Goal: Check status

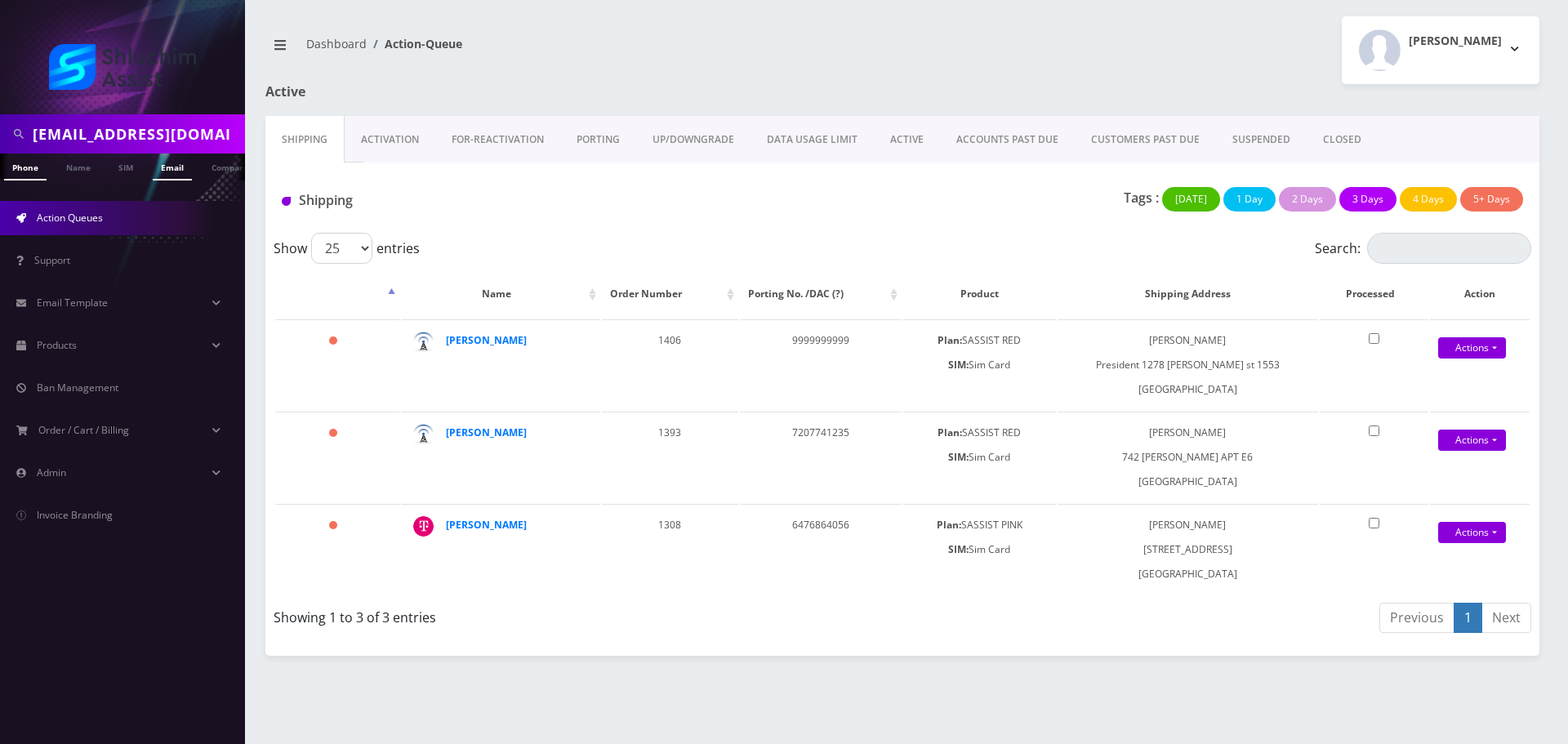
scroll to position [0, 24]
type input "[EMAIL_ADDRESS][DOMAIN_NAME]"
click at [150, 166] on link "Email" at bounding box center [148, 167] width 39 height 27
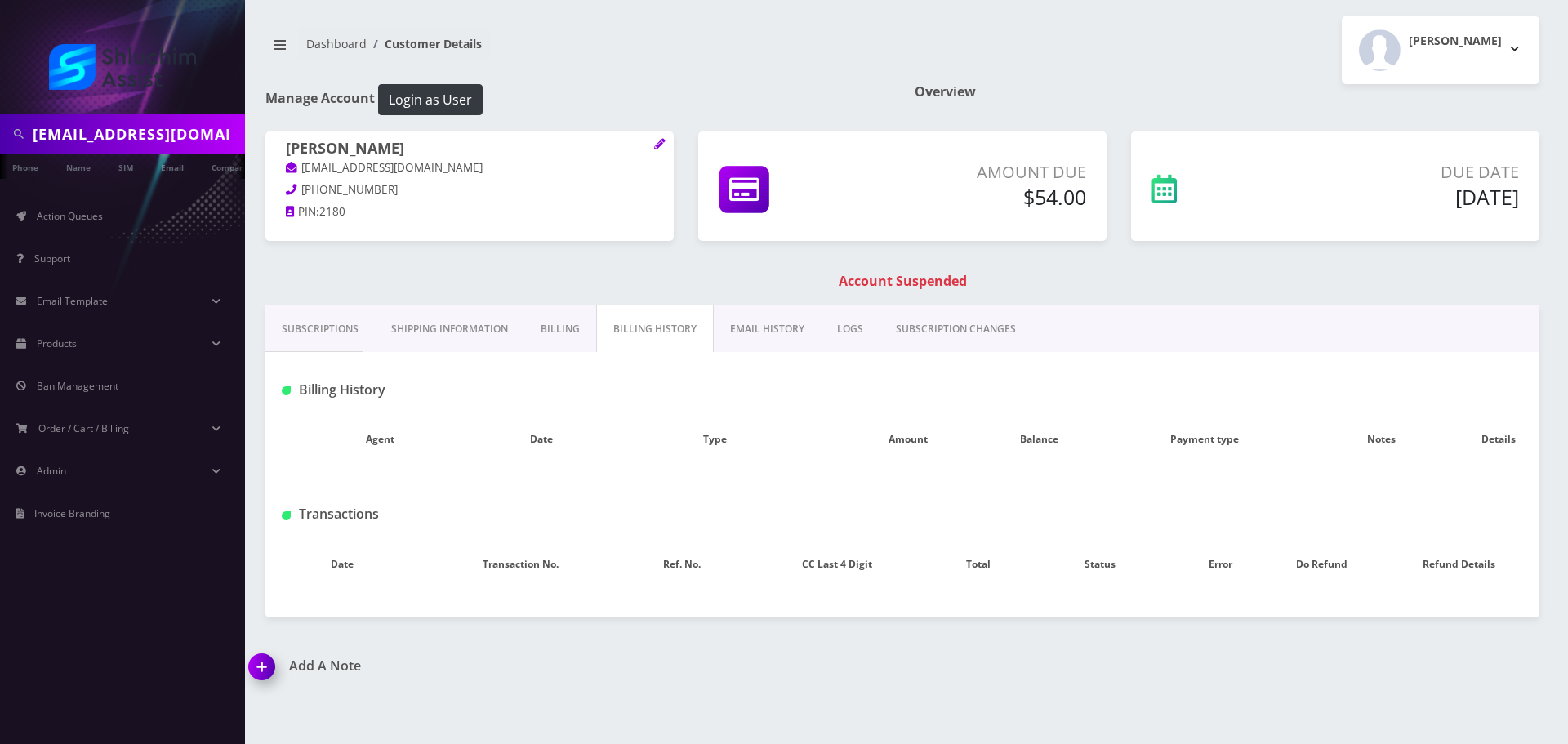
scroll to position [0, 14]
type input "[EMAIL_ADDRESS][DOMAIN_NAME]"
click at [170, 166] on link "Email" at bounding box center [172, 167] width 39 height 27
click at [157, 169] on link "Email" at bounding box center [156, 167] width 39 height 27
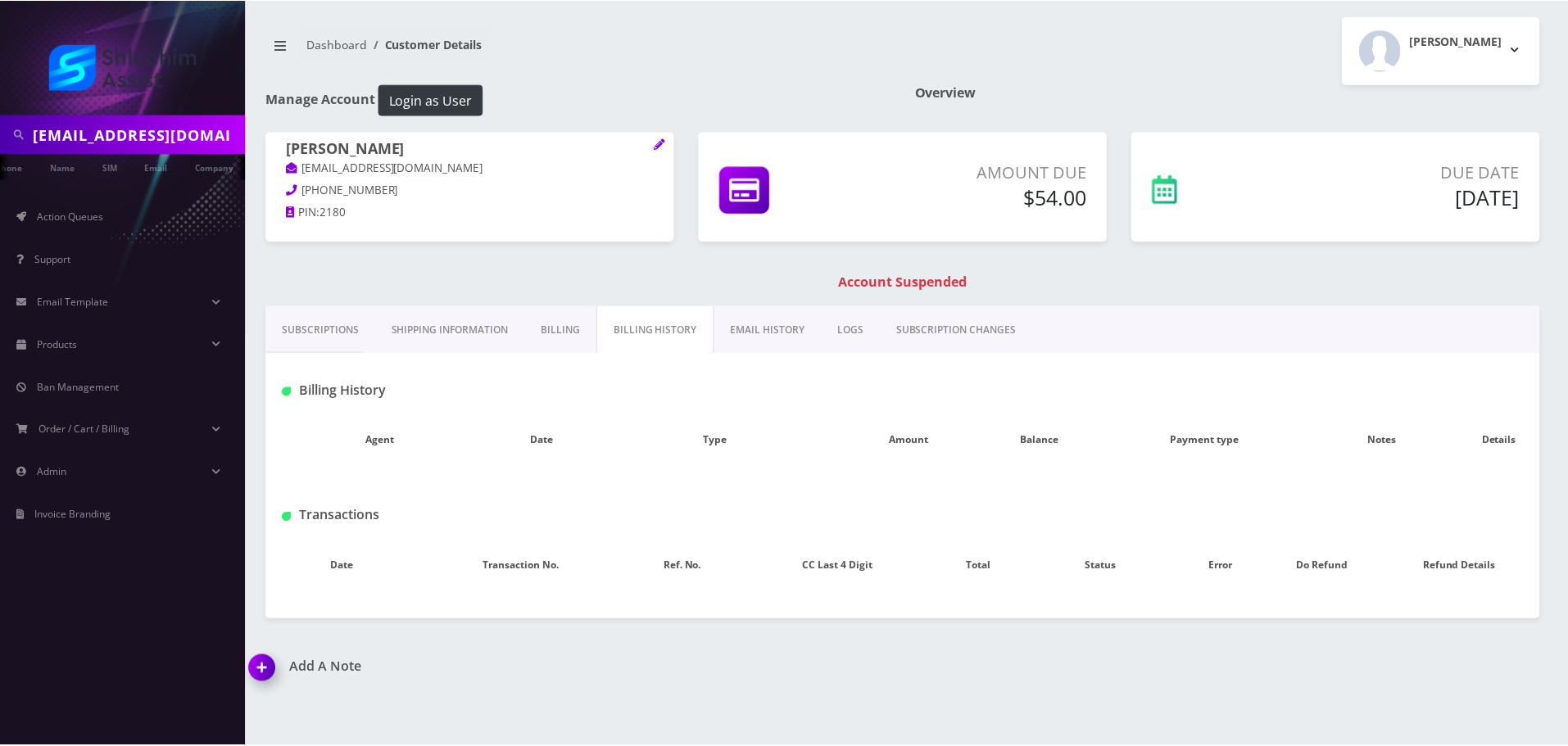
scroll to position [0, 25]
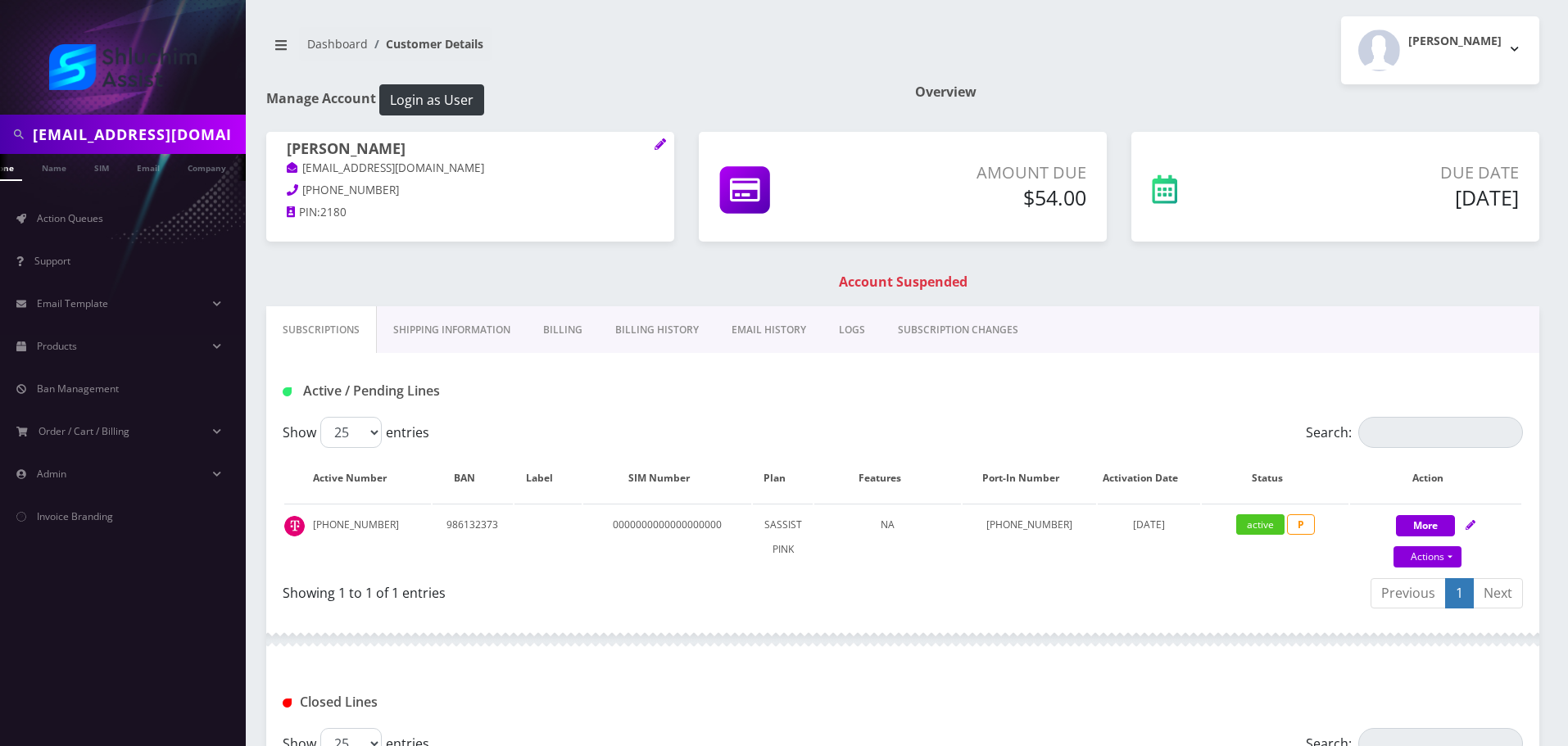
click at [634, 329] on link "Billing History" at bounding box center [657, 330] width 116 height 47
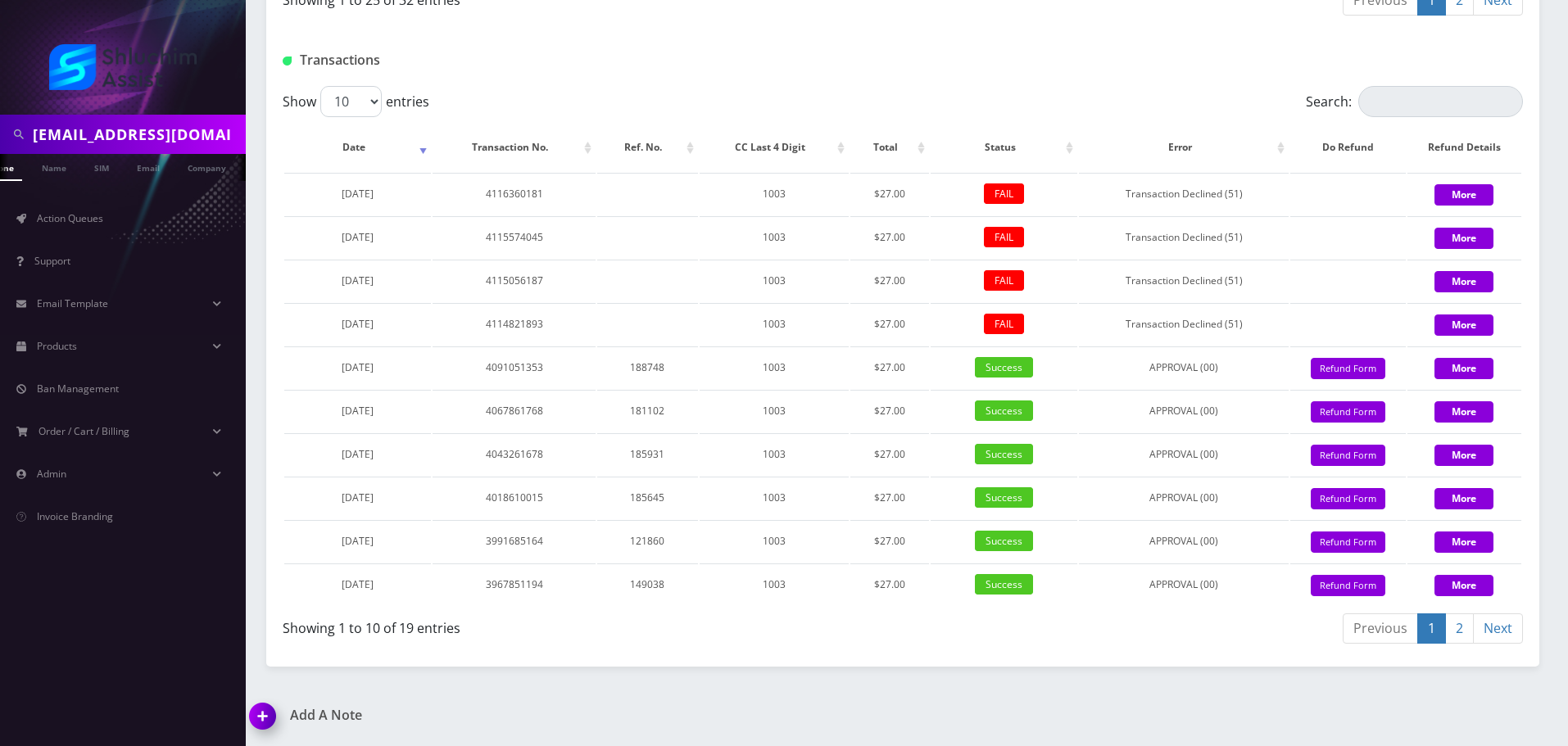
scroll to position [1974, 0]
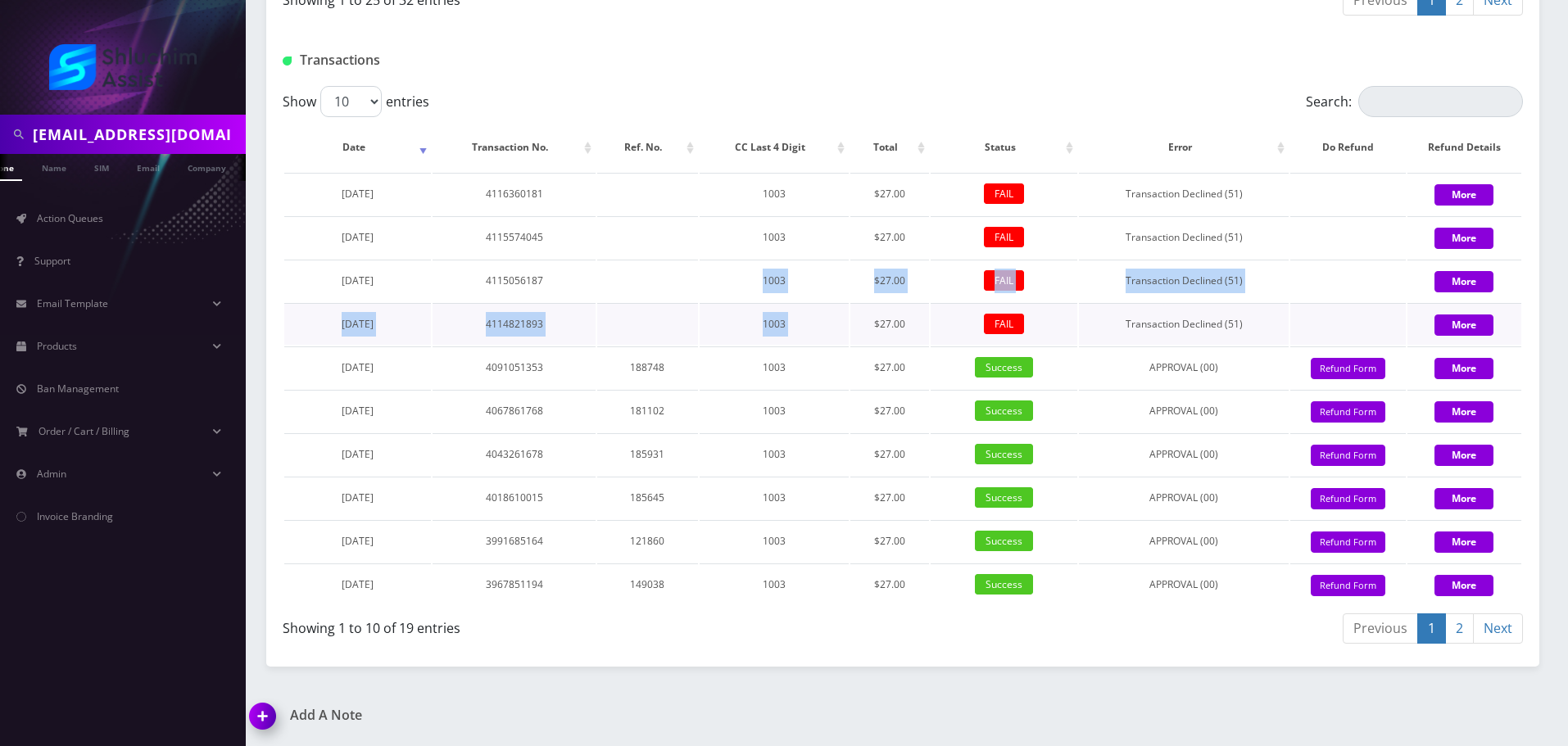
drag, startPoint x: 703, startPoint y: 288, endPoint x: 876, endPoint y: 318, distance: 175.6
click at [876, 318] on tbody "[DATE] 4116360181 1003 $27.00 FAIL Transaction Declined (51) More [DATE] 411557…" at bounding box center [903, 389] width 1238 height 433
click at [877, 318] on td "$27.00" at bounding box center [889, 323] width 79 height 41
drag, startPoint x: 743, startPoint y: 276, endPoint x: 932, endPoint y: 330, distance: 196.6
click at [928, 330] on tbody "[DATE] 4116360181 1003 $27.00 FAIL Transaction Declined (51) More [DATE] 411557…" at bounding box center [903, 389] width 1238 height 433
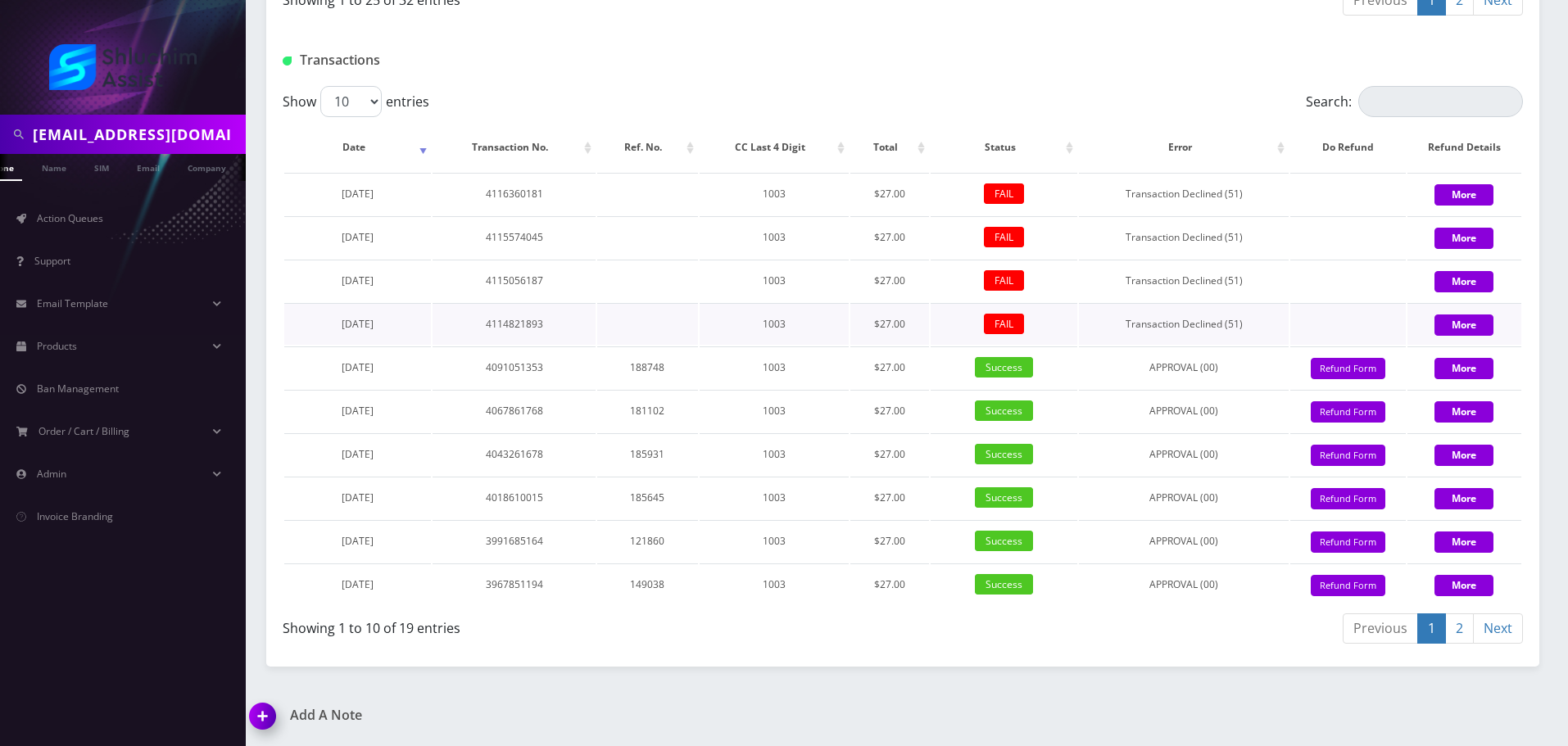
click at [934, 330] on td "FAIL" at bounding box center [1004, 323] width 147 height 41
drag, startPoint x: 745, startPoint y: 271, endPoint x: 945, endPoint y: 327, distance: 207.7
click at [929, 324] on tbody "[DATE] 4116360181 1003 $27.00 FAIL Transaction Declined (51) More [DATE] 411557…" at bounding box center [903, 389] width 1238 height 433
click at [951, 328] on td "FAIL" at bounding box center [1004, 323] width 147 height 41
click at [884, 311] on tbody "[DATE] 4116360181 1003 $27.00 FAIL Transaction Declined (51) More [DATE] 411557…" at bounding box center [903, 389] width 1238 height 433
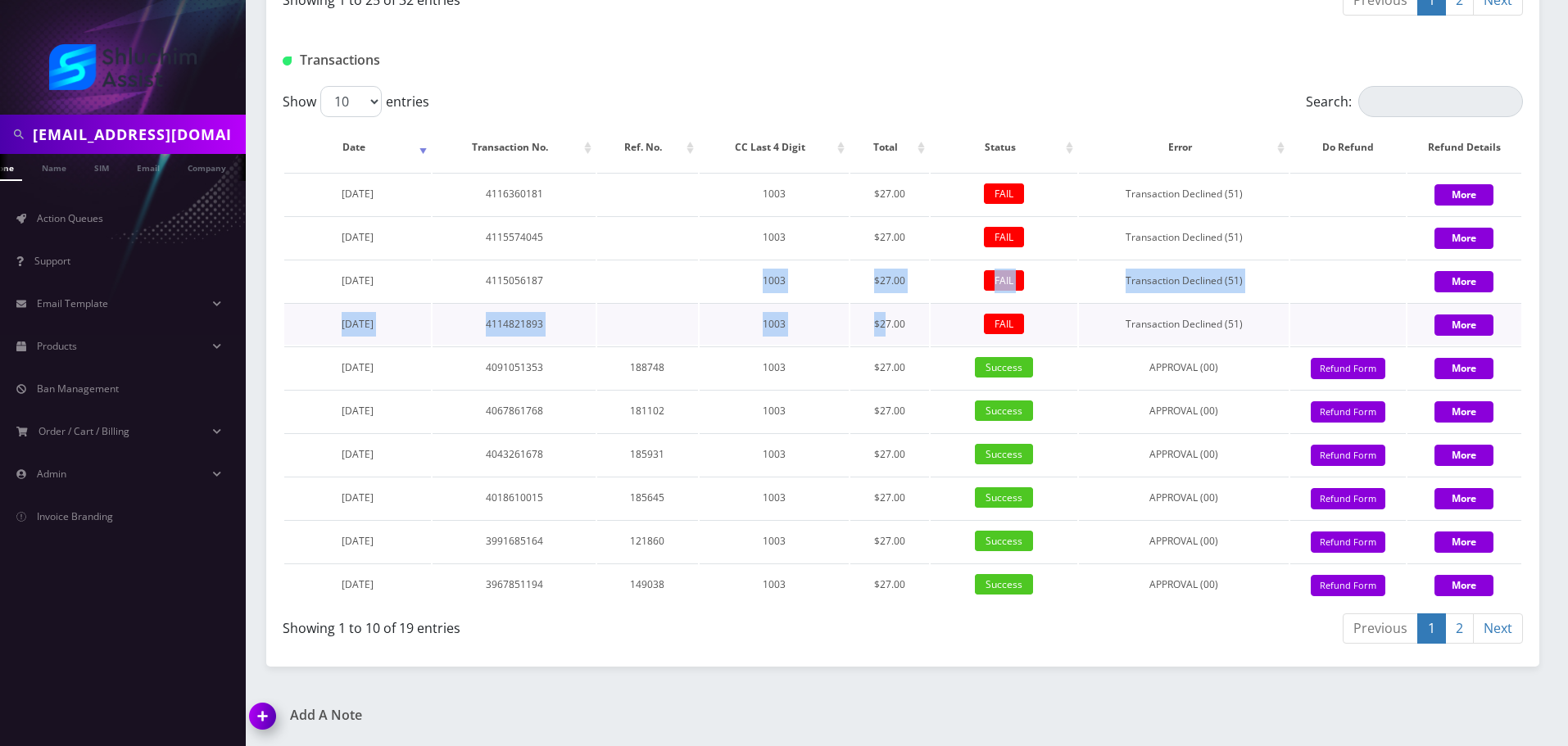
click at [885, 312] on td "$27.00" at bounding box center [889, 323] width 79 height 41
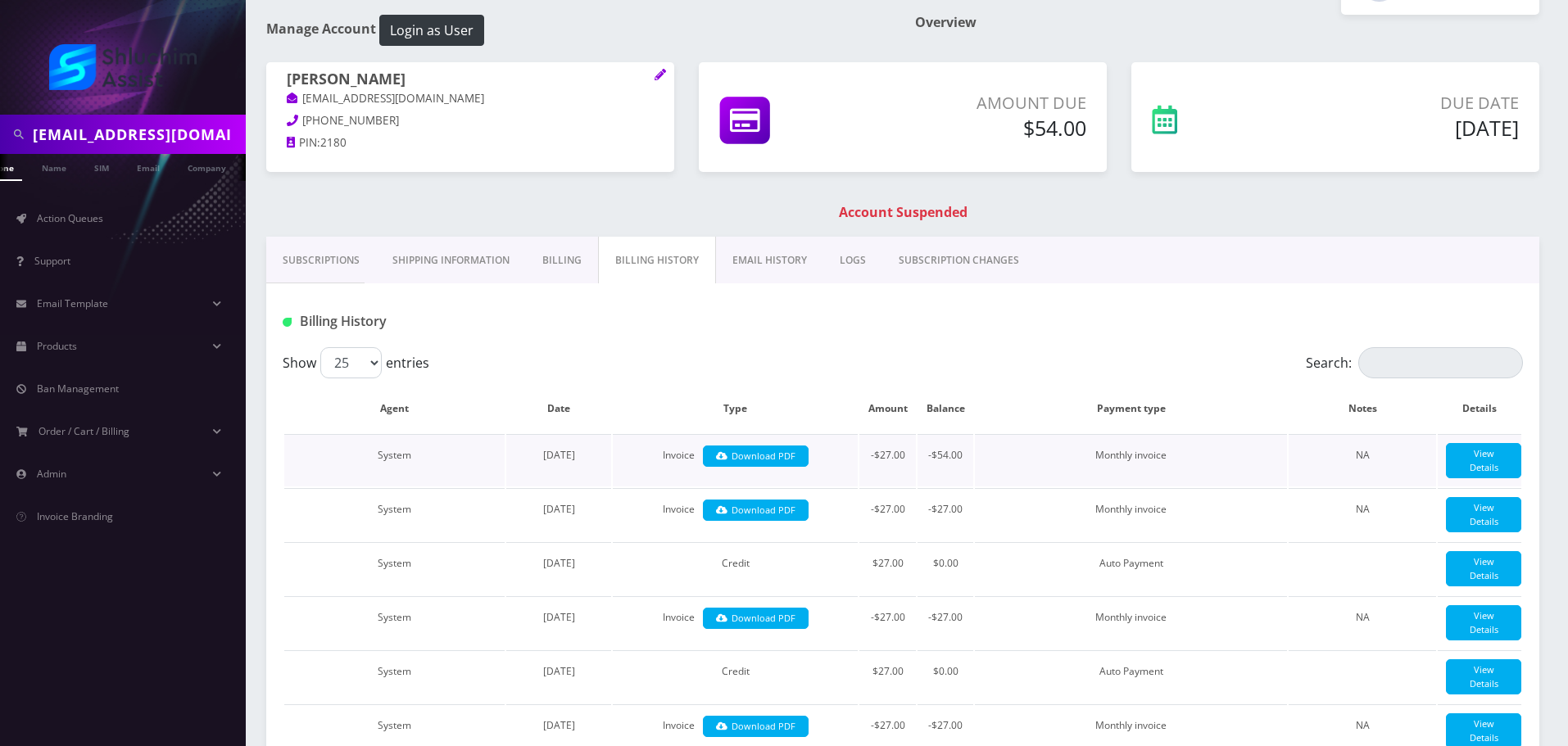
scroll to position [0, 0]
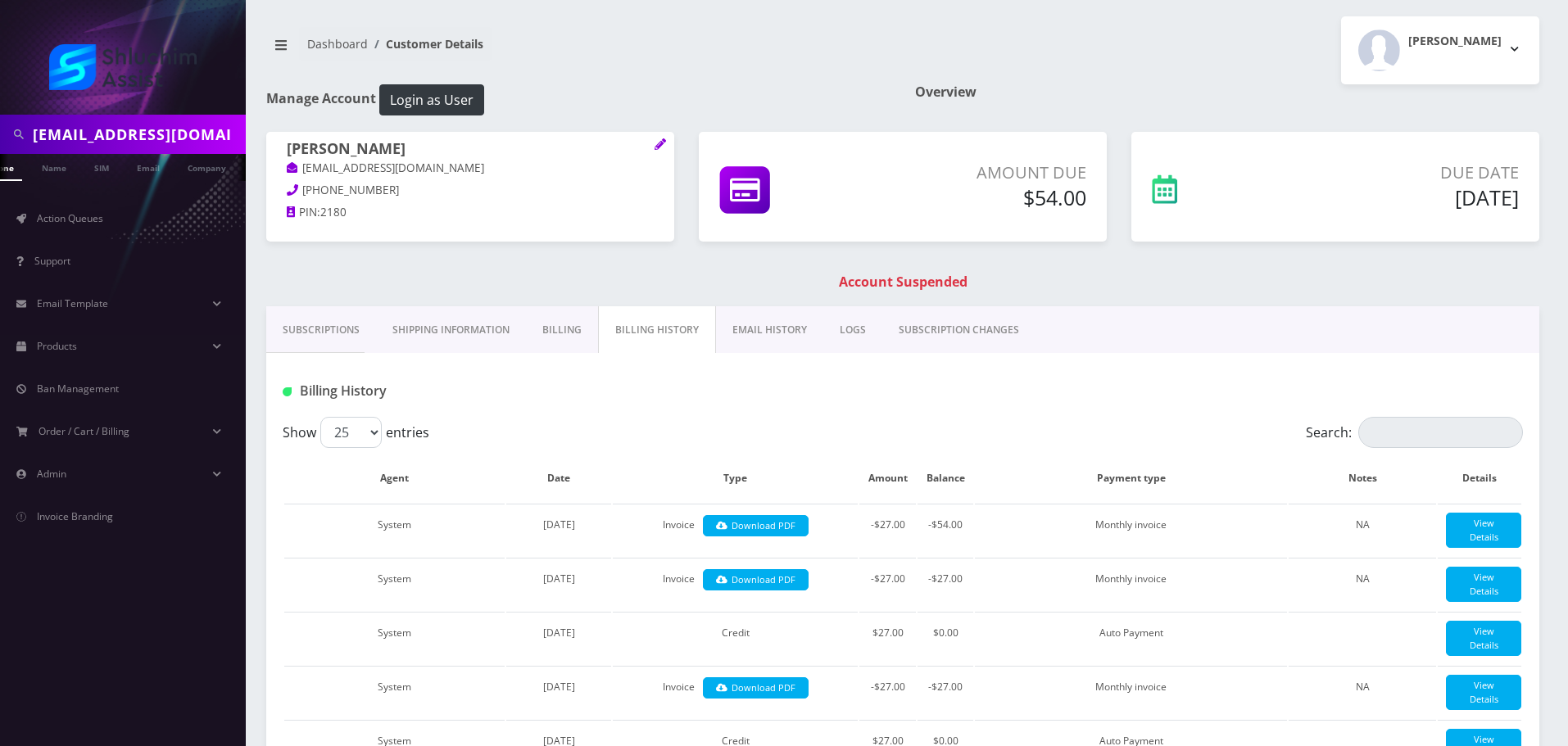
click at [767, 324] on link "EMAIL HISTORY" at bounding box center [769, 330] width 108 height 47
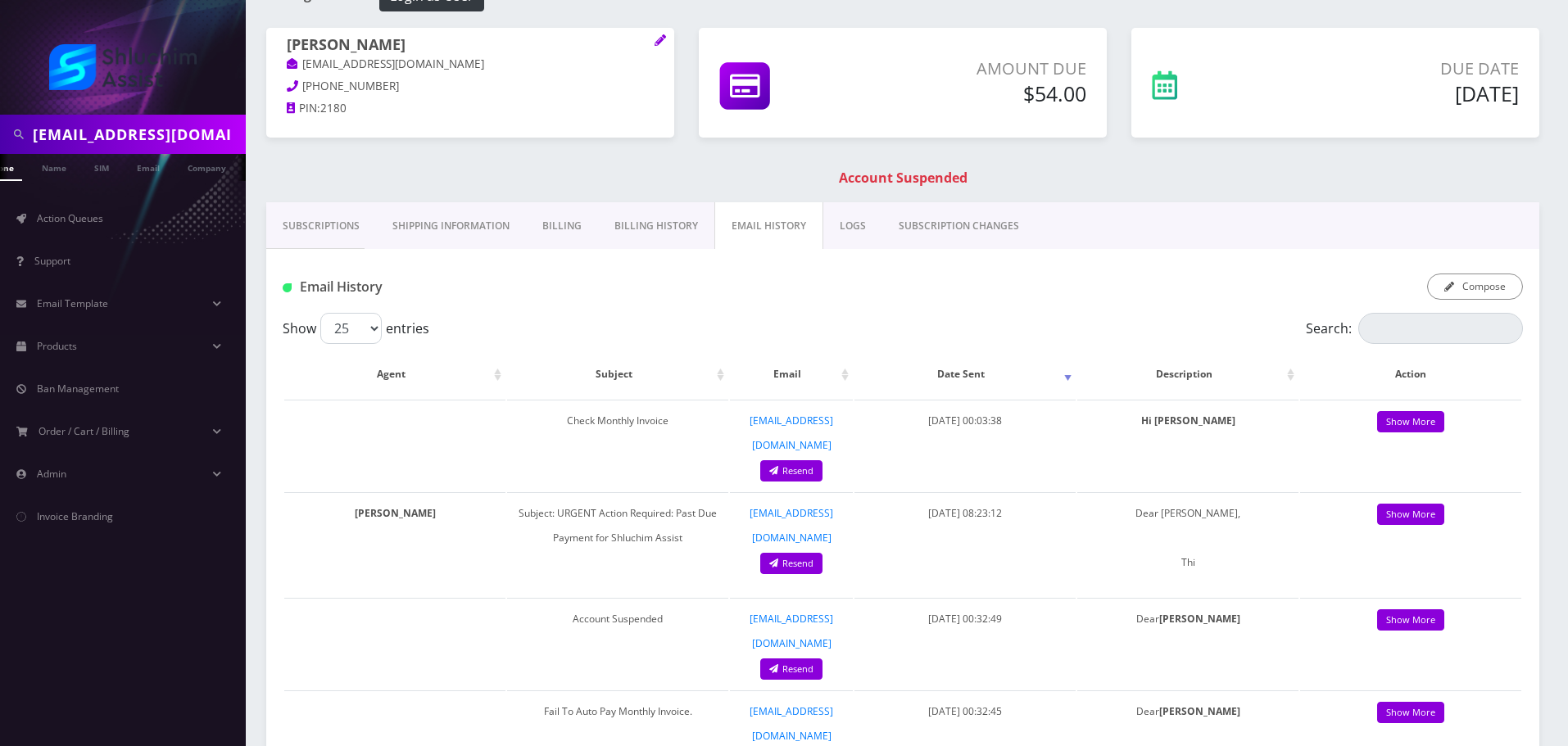
click at [660, 220] on link "Billing History" at bounding box center [656, 226] width 116 height 47
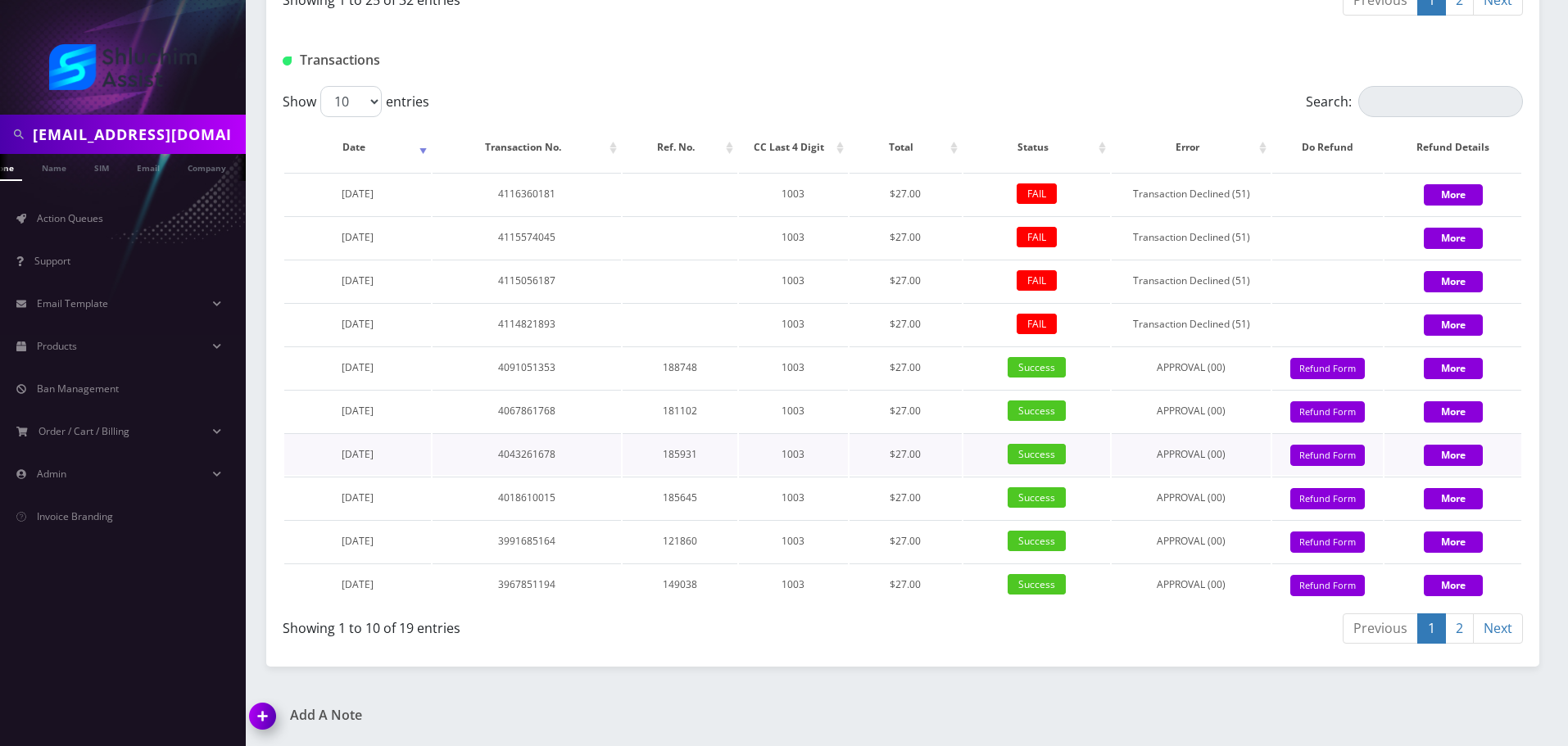
scroll to position [2224, 0]
